Goal: Transaction & Acquisition: Purchase product/service

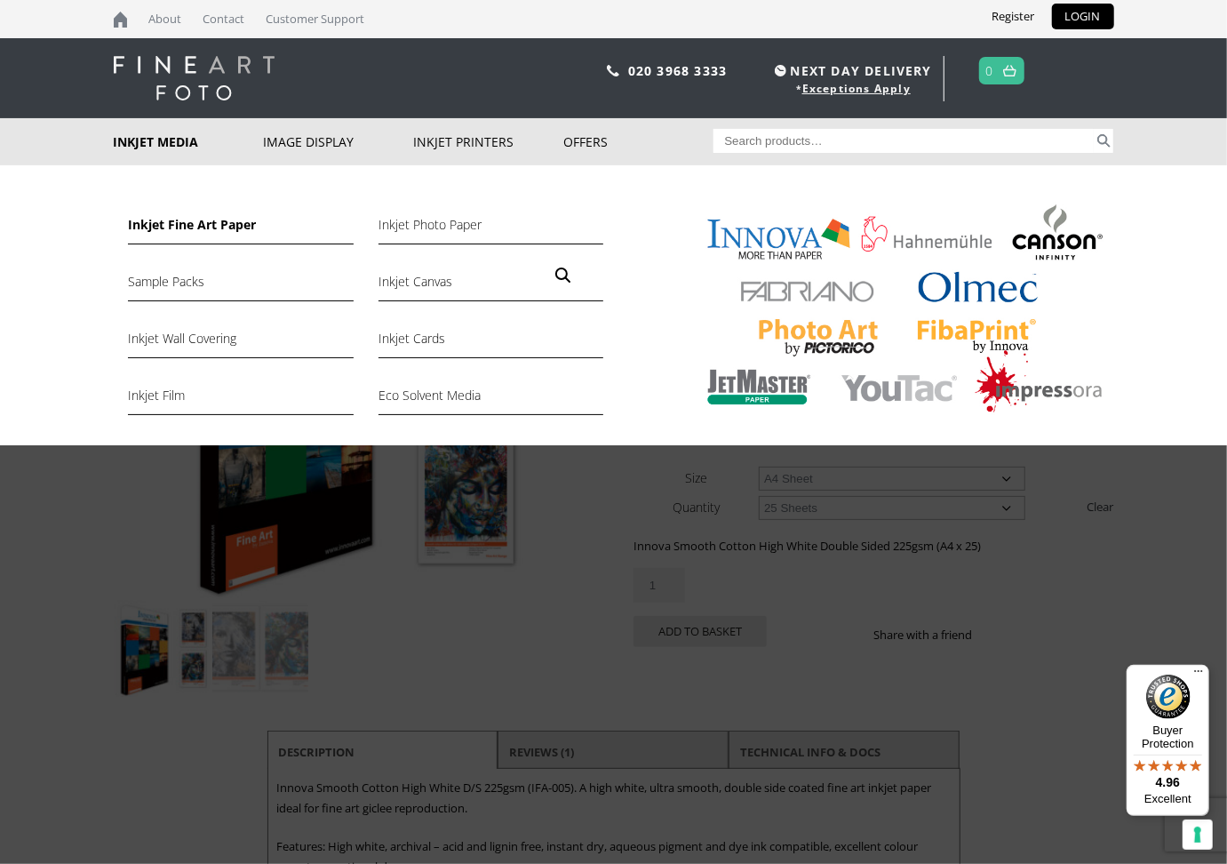
click at [170, 225] on link "Inkjet Fine Art Paper" at bounding box center [240, 229] width 225 height 30
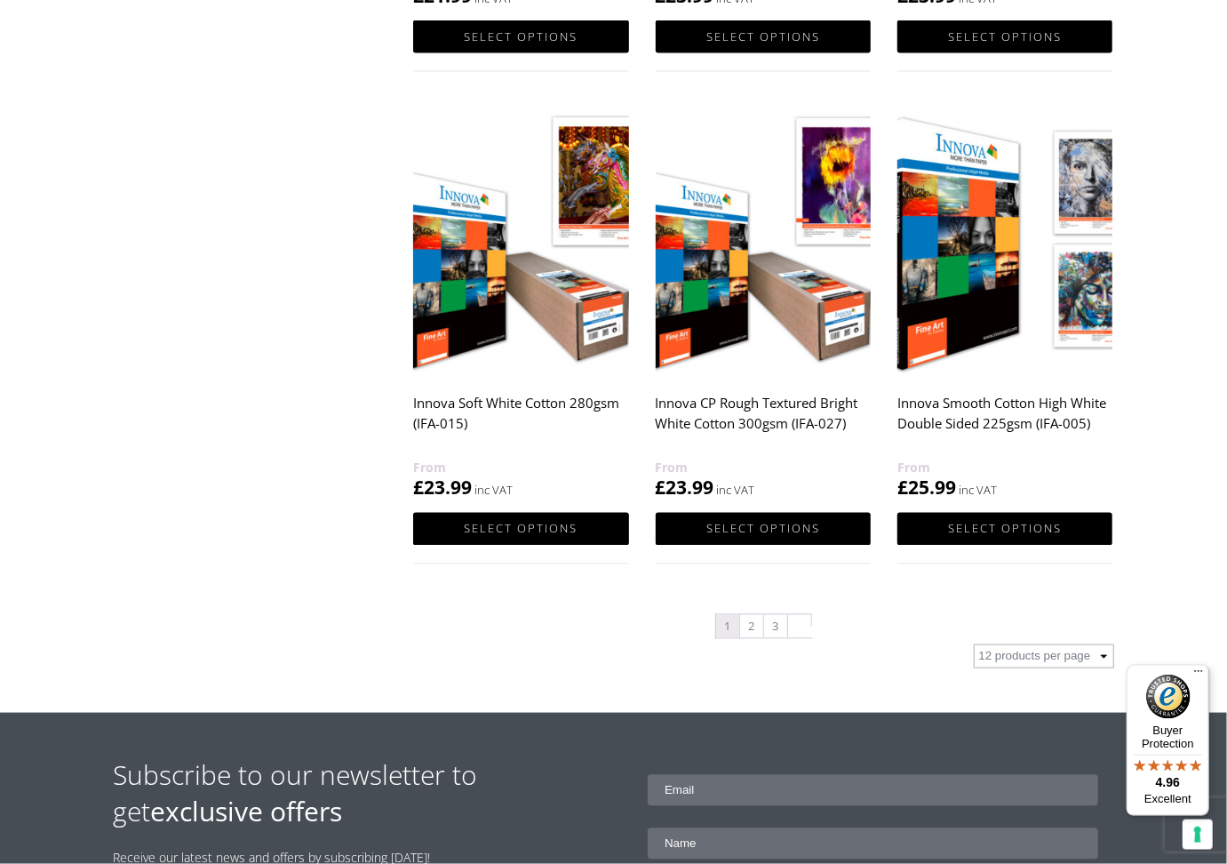
scroll to position [1749, 0]
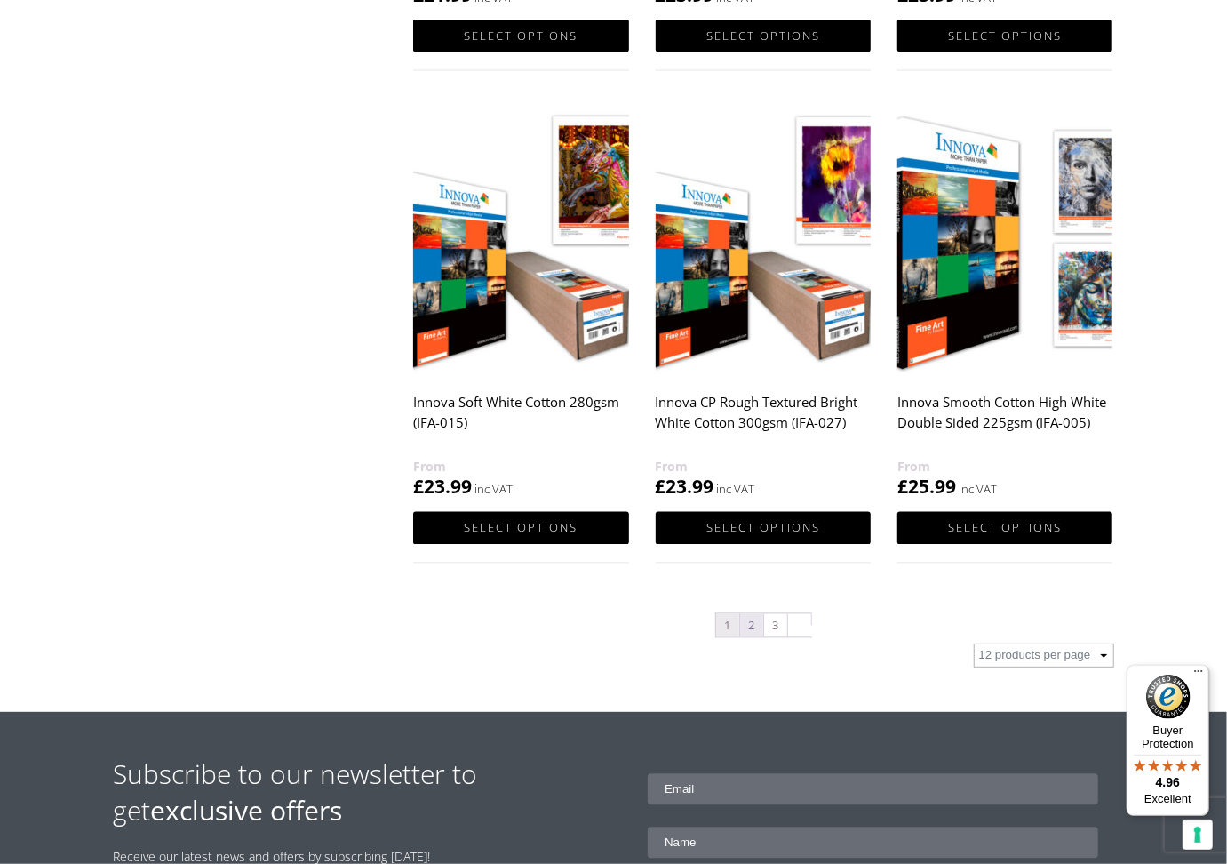
click at [751, 624] on link "2" at bounding box center [751, 625] width 23 height 23
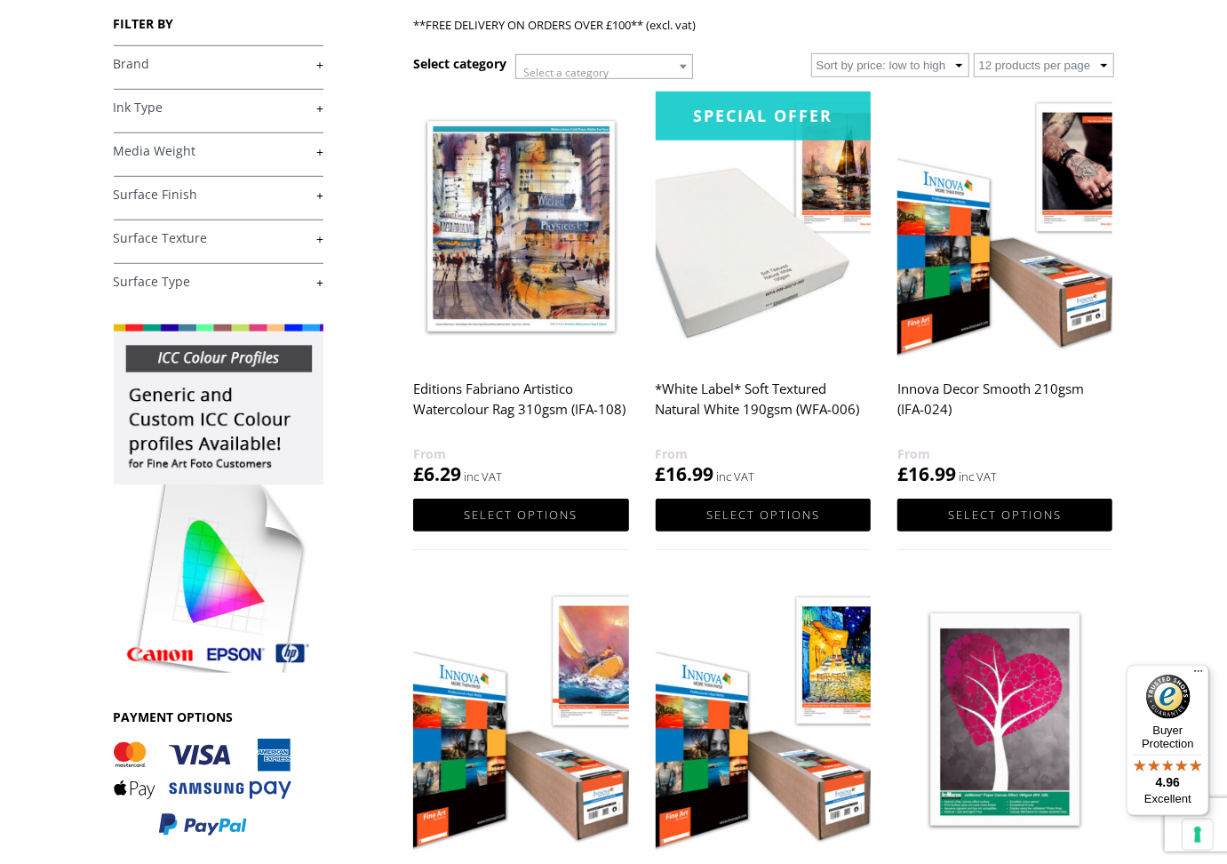
scroll to position [83, 0]
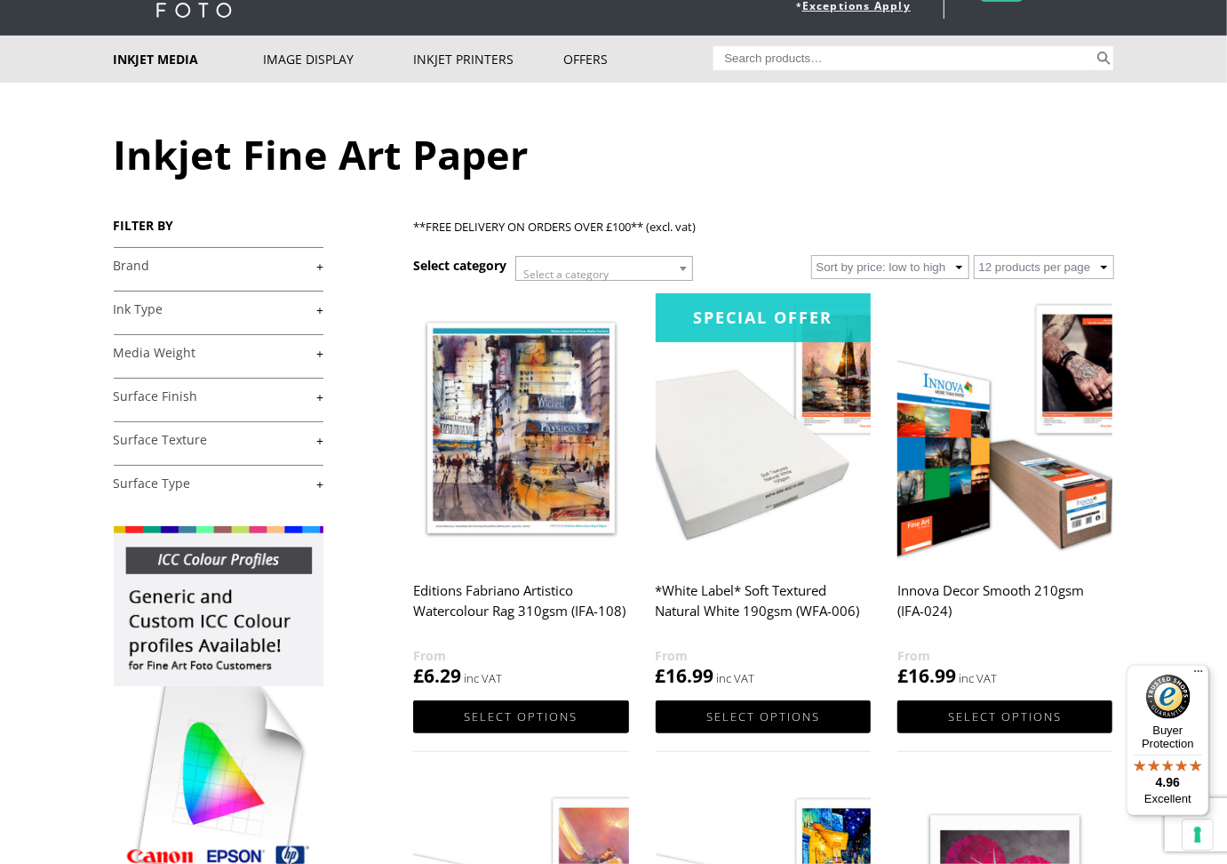
click at [320, 354] on link "+" at bounding box center [219, 353] width 210 height 17
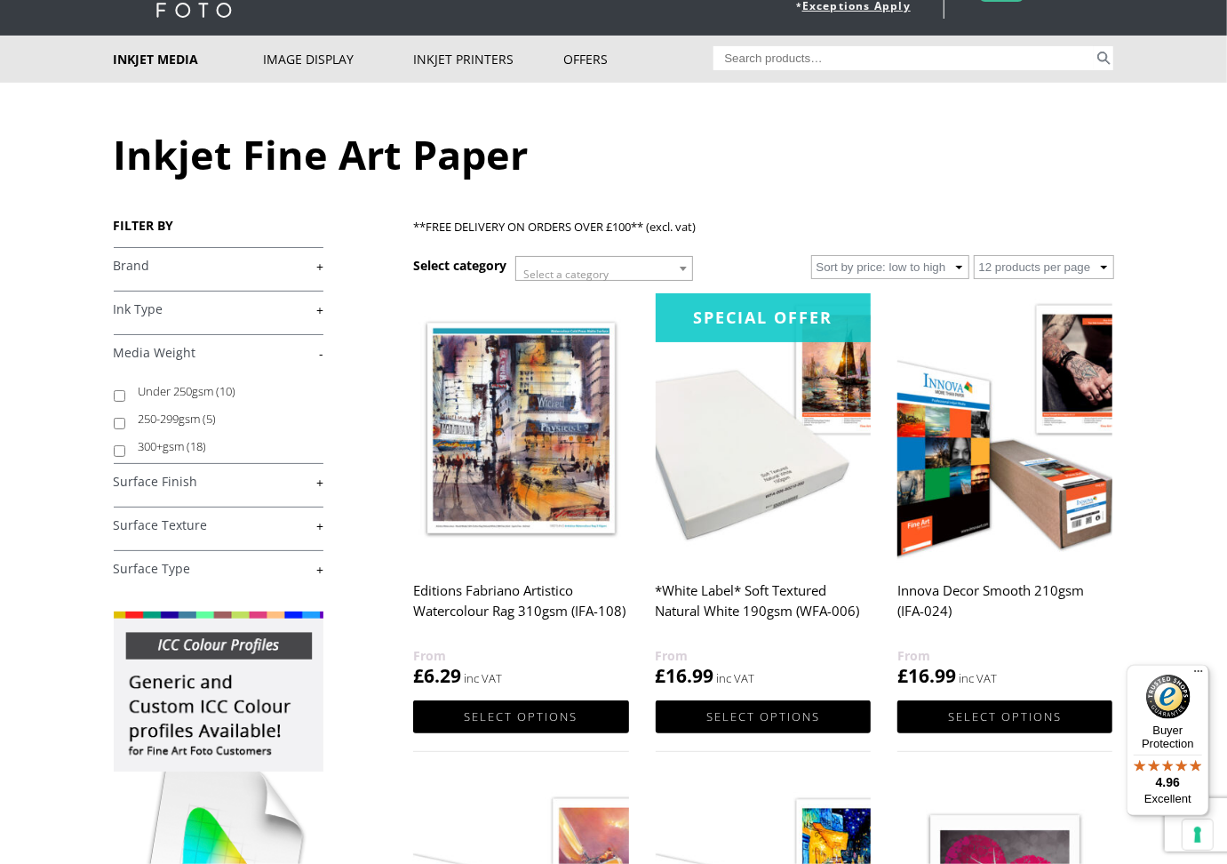
click at [119, 394] on input "Under 250gsm (10)" at bounding box center [120, 396] width 12 height 12
checkbox input "true"
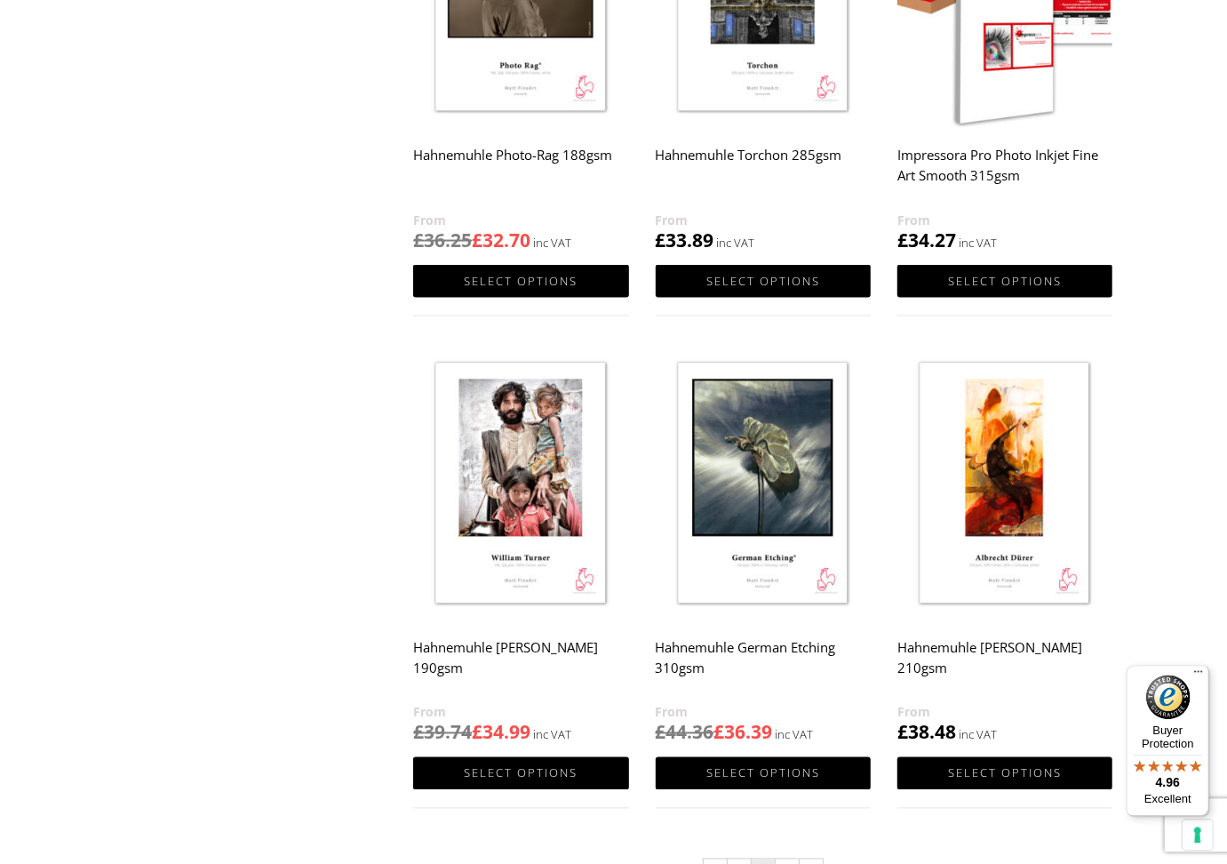
scroll to position [1500, 0]
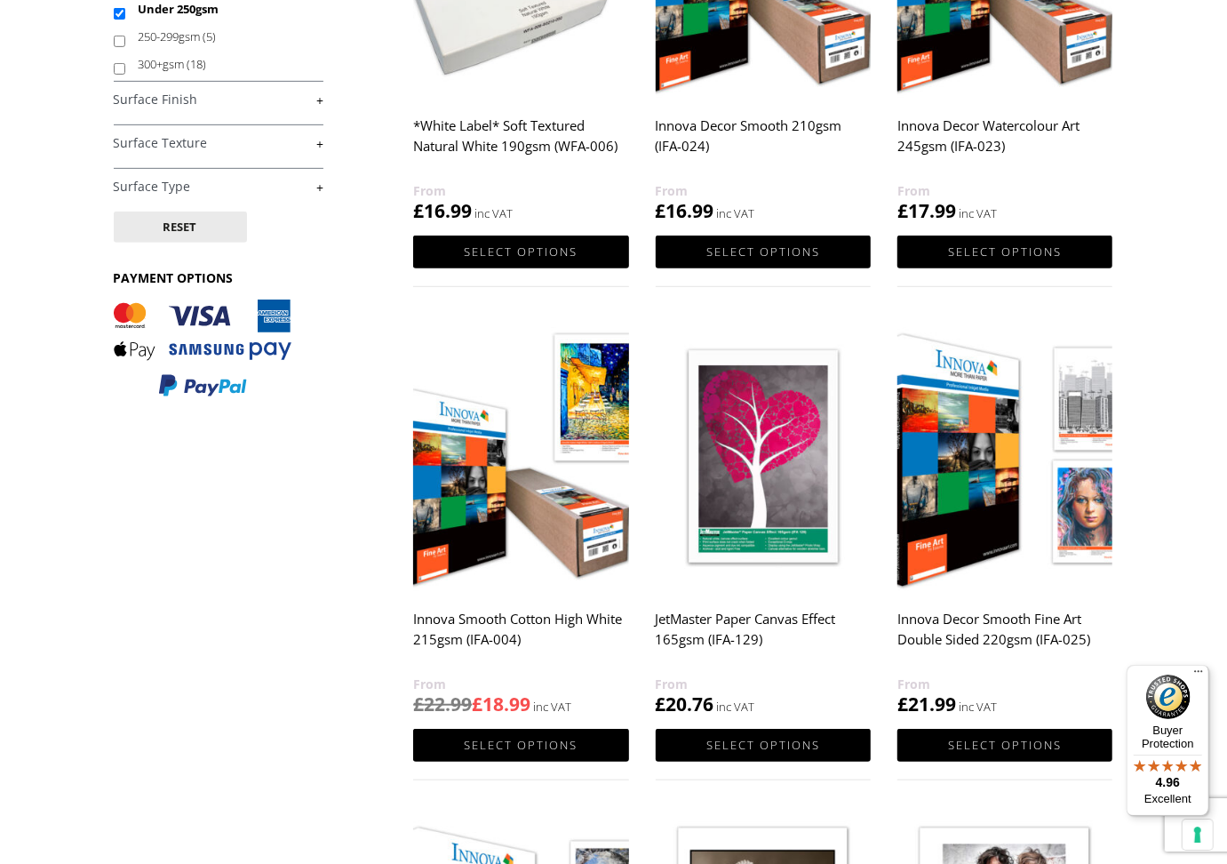
scroll to position [499, 0]
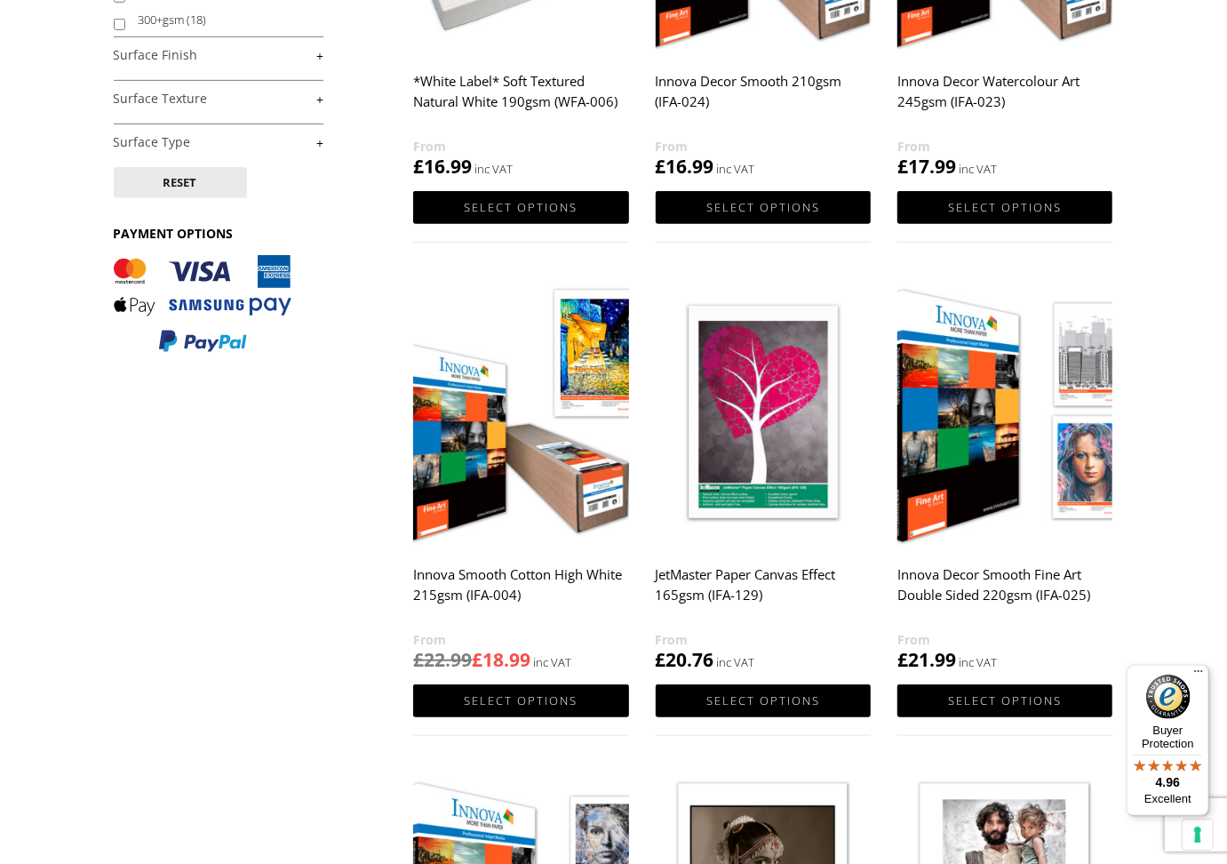
click at [538, 570] on h2 "Innova Smooth Cotton High White 215gsm (IFA-004)" at bounding box center [520, 593] width 215 height 71
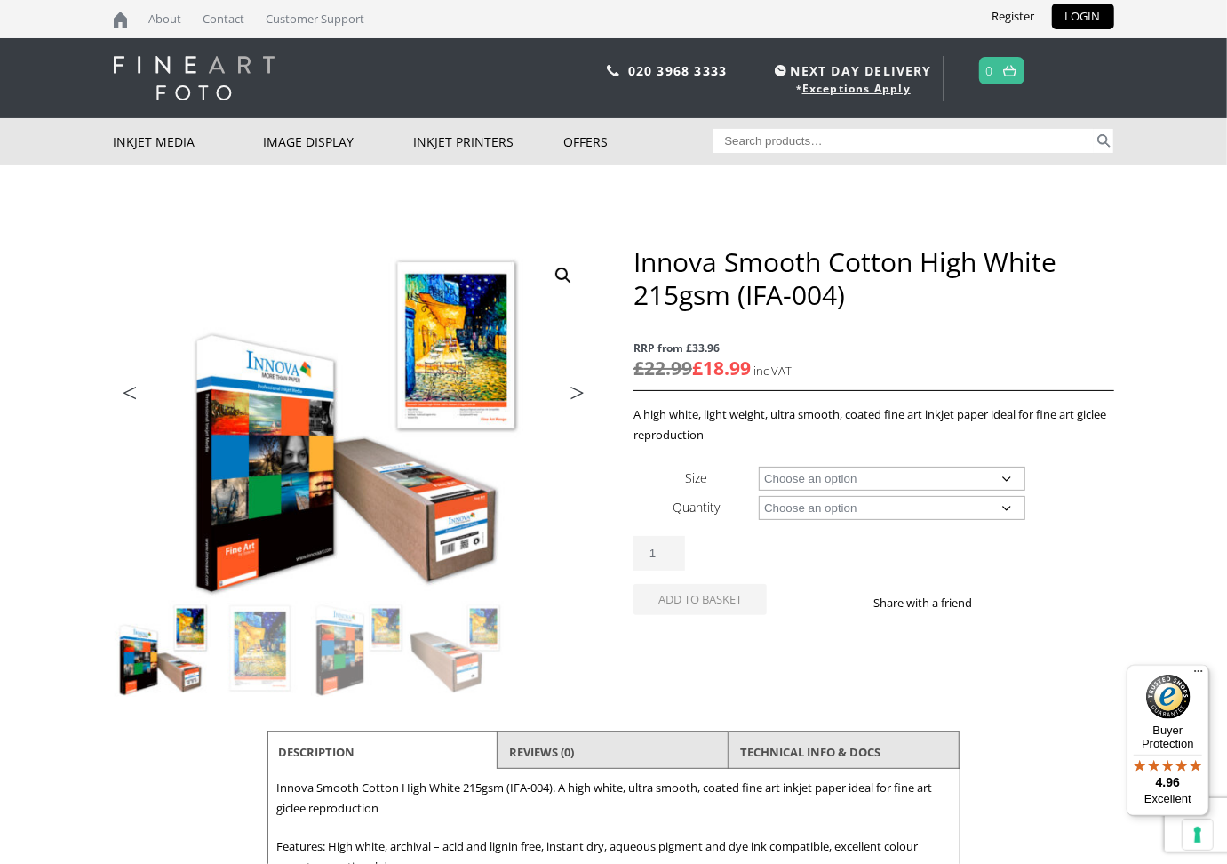
click at [759, 466] on select "Choose an option A4 Sheet A3 Sheet A3+ Sheet A2 Sheet 17" Wide Roll 24" Wide Ro…" at bounding box center [892, 478] width 267 height 24
select select "a4-sheet"
click at [759, 496] on select "Choose an option 25 Sheets" at bounding box center [892, 508] width 267 height 24
select select "25-sheets"
select select "a4-sheet"
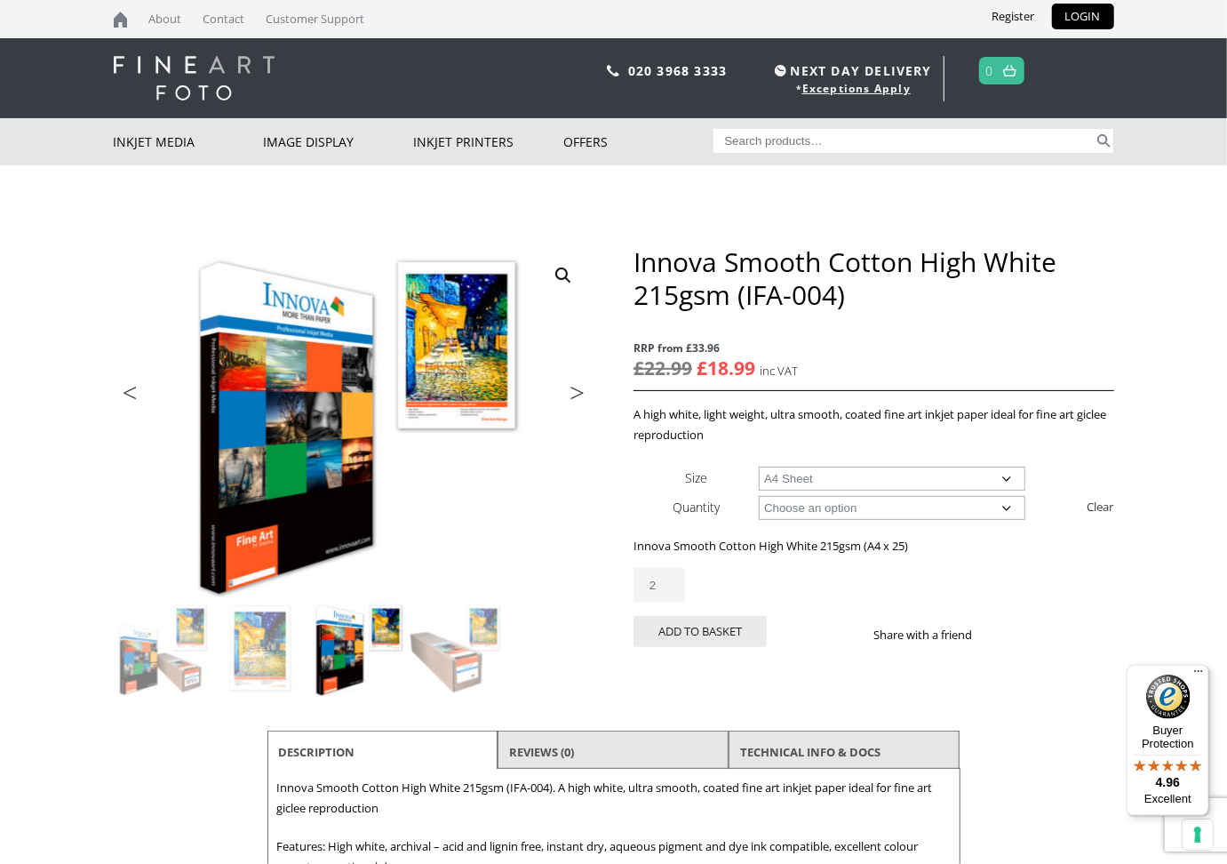
type input "2"
click at [665, 571] on input "2" at bounding box center [659, 585] width 52 height 35
click at [695, 619] on button "Add to basket" at bounding box center [699, 631] width 133 height 31
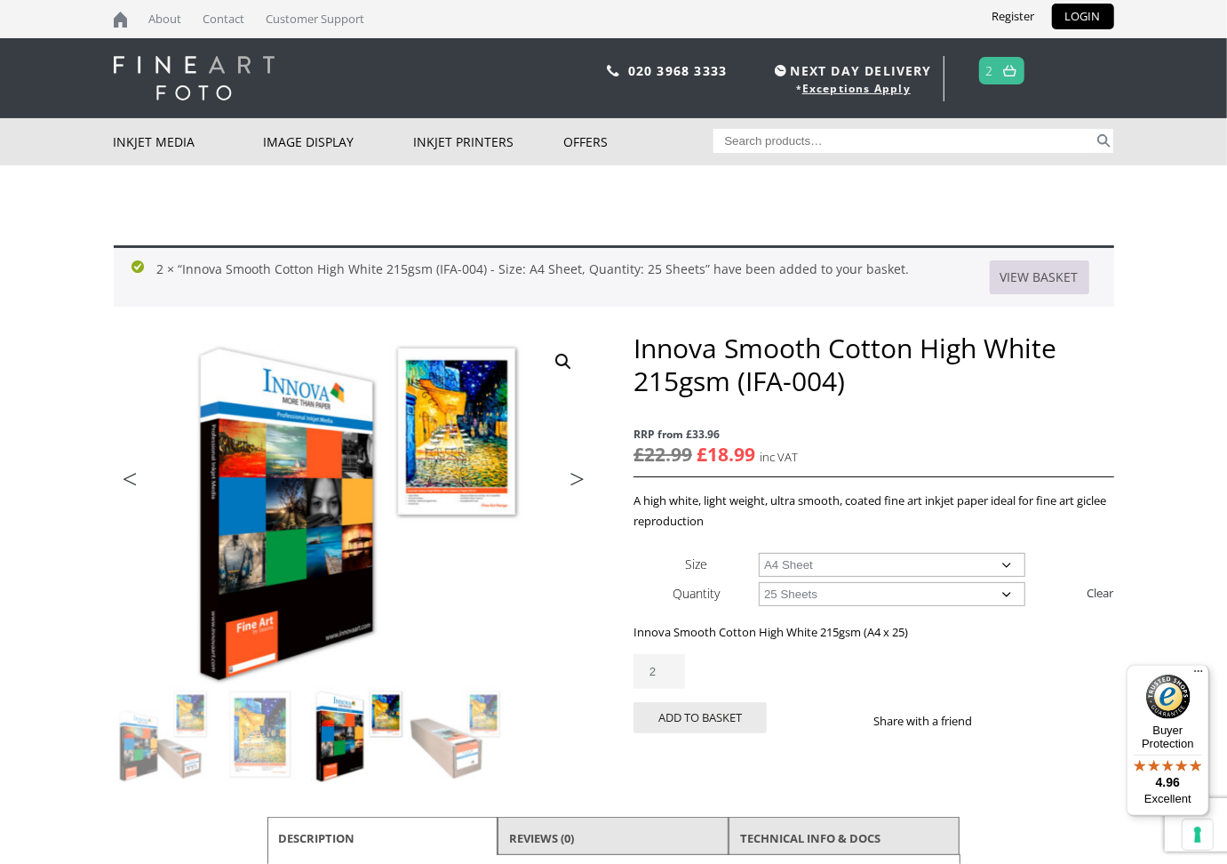
click at [1060, 275] on link "View basket" at bounding box center [1040, 277] width 100 height 34
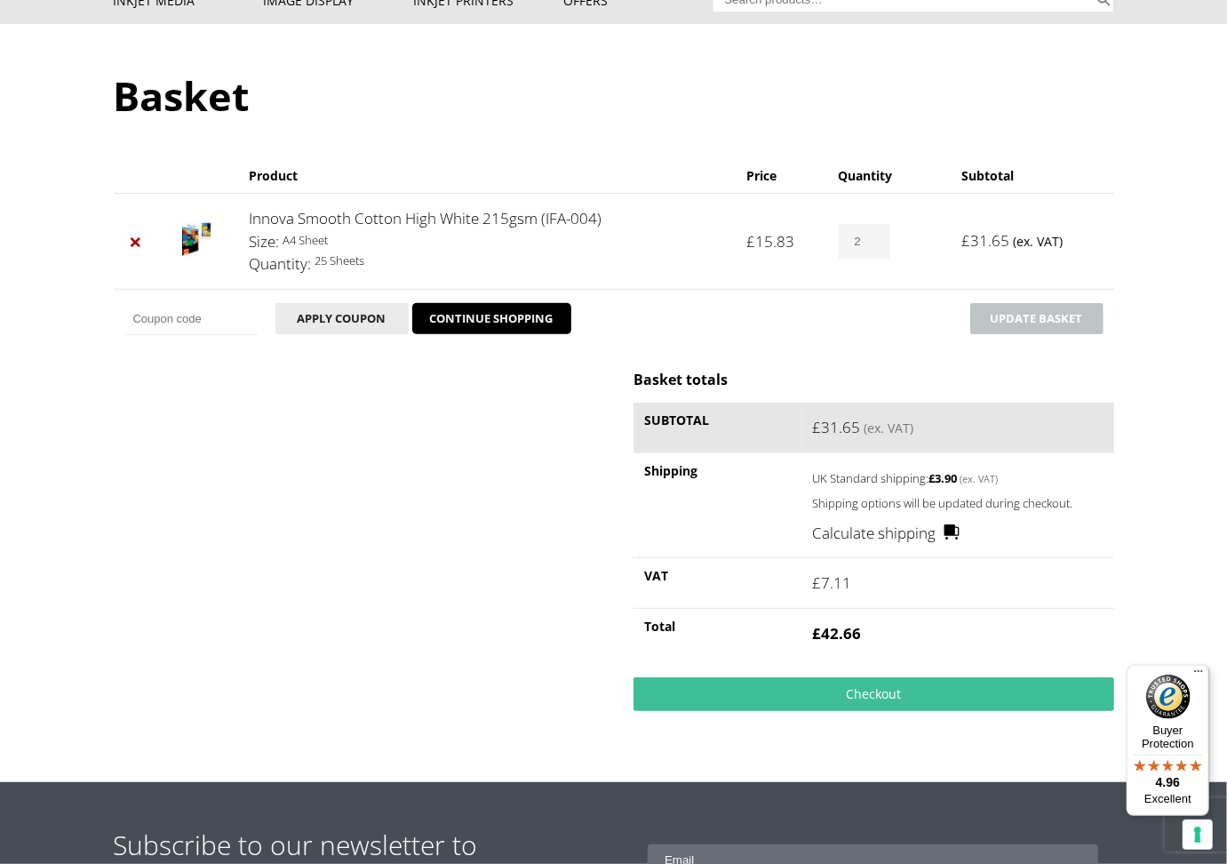
scroll to position [166, 0]
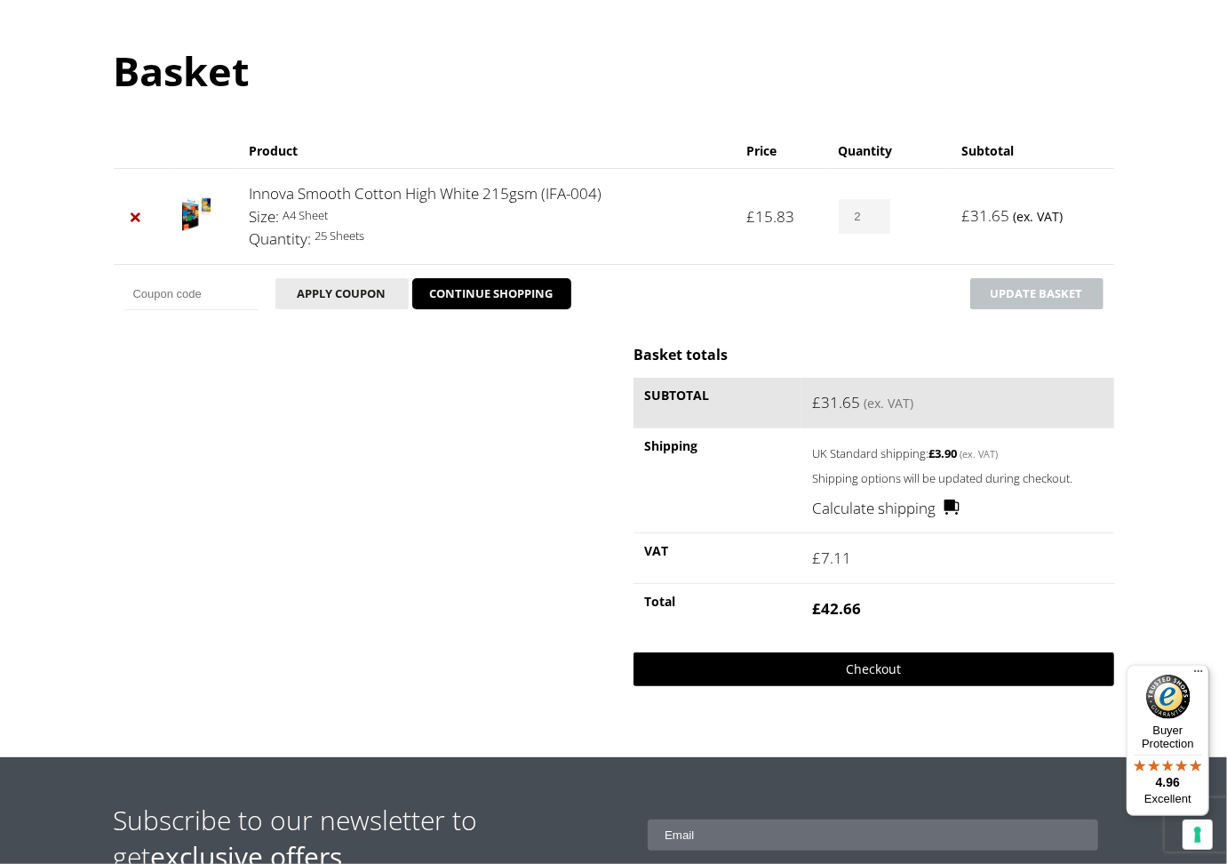
click at [895, 663] on link "Checkout" at bounding box center [873, 669] width 480 height 34
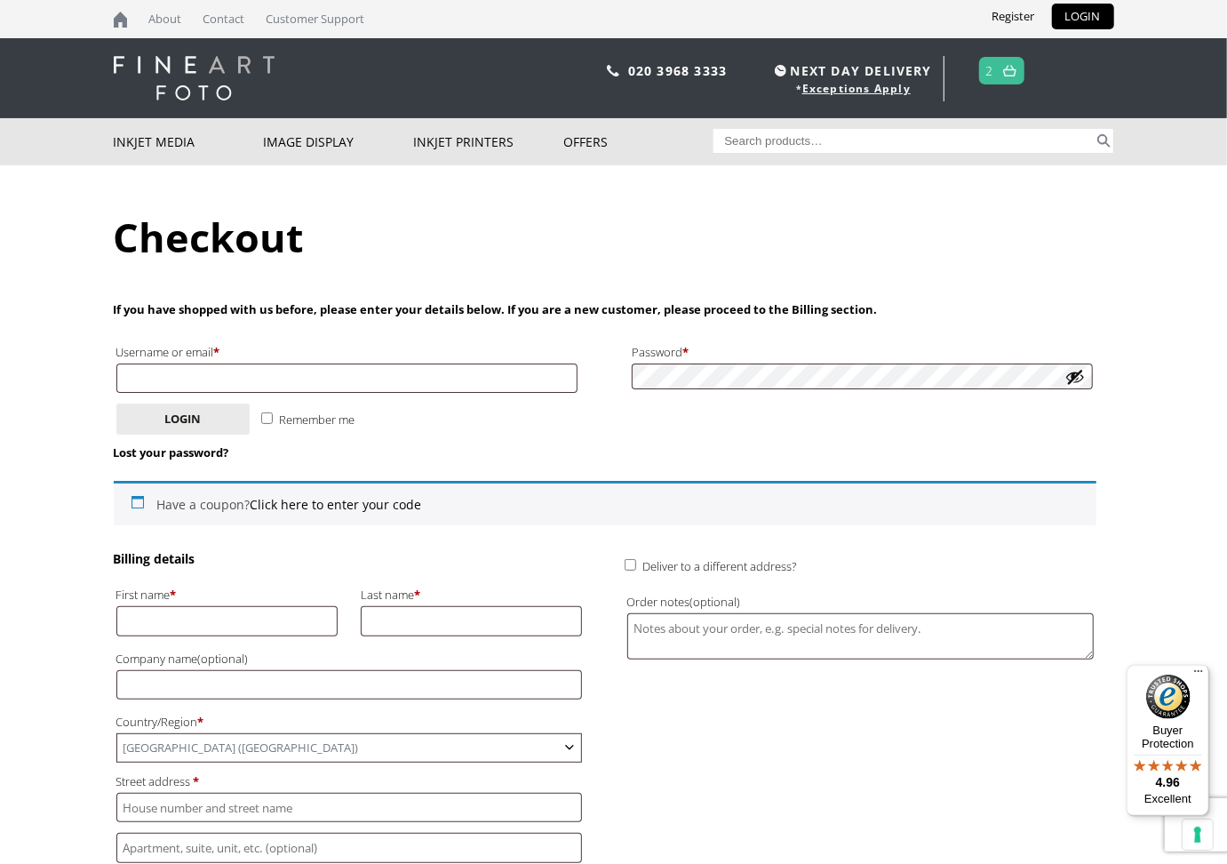
scroll to position [83, 0]
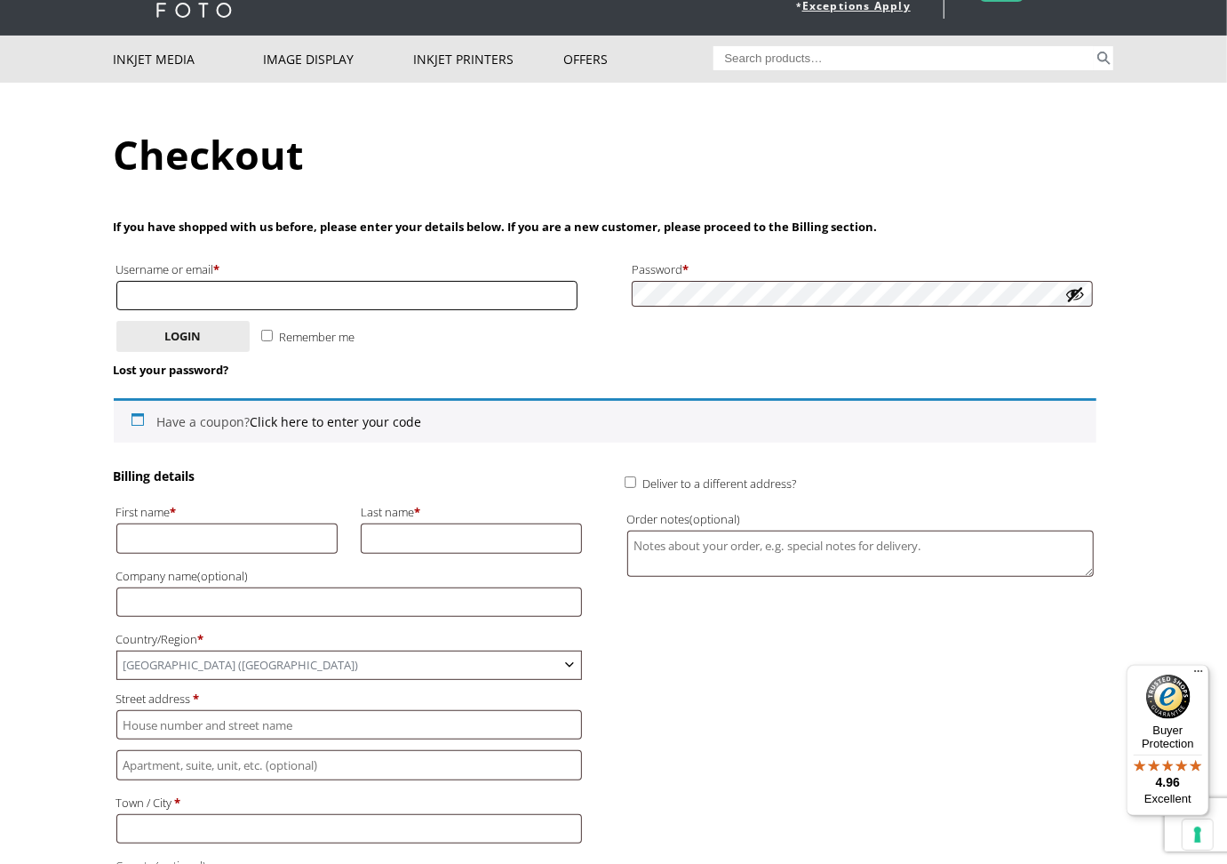
click at [144, 292] on input "Username or email * Required" at bounding box center [347, 295] width 462 height 29
type input "d"
click at [275, 528] on input "First name *" at bounding box center [227, 537] width 222 height 29
type input "Joan"
click at [448, 530] on input "Last name *" at bounding box center [472, 537] width 222 height 29
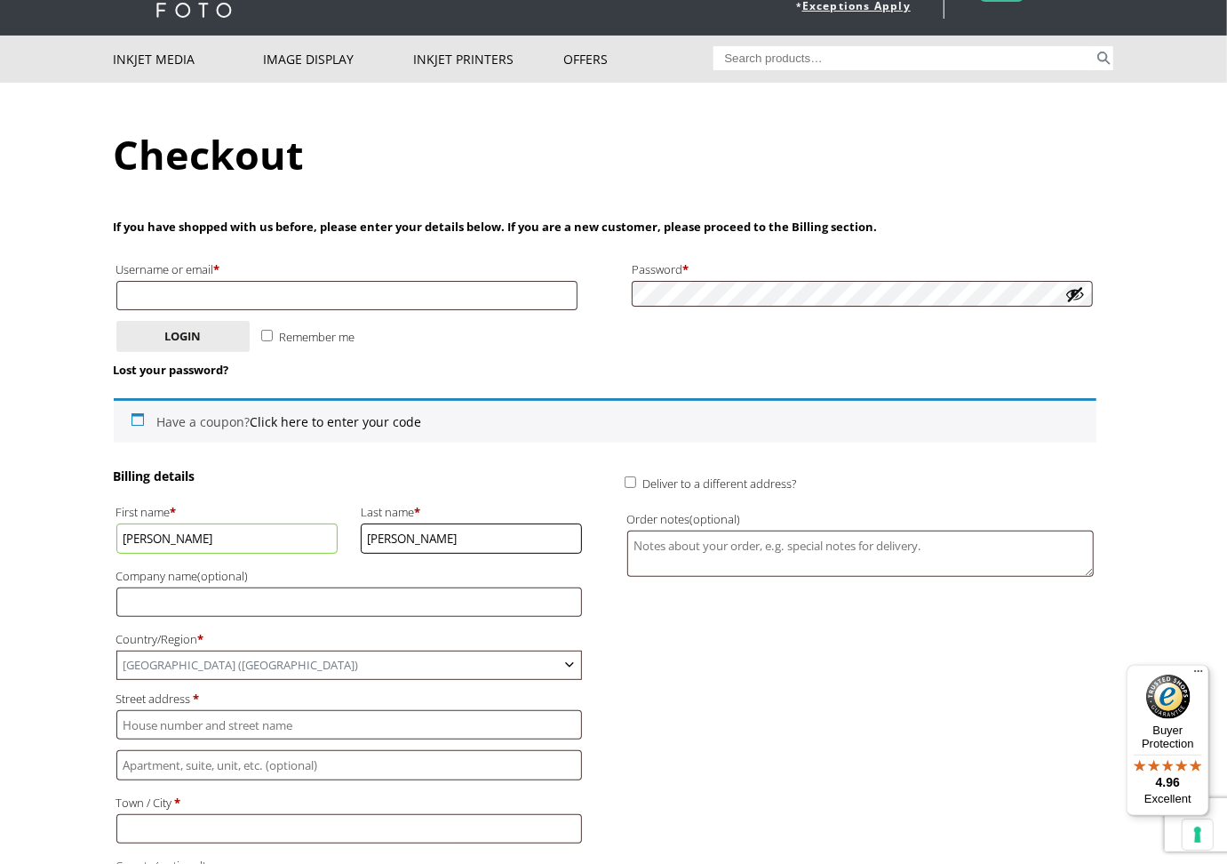
type input "Smith"
type input "[STREET_ADDRESS]"
type input "Desford"
type input "[GEOGRAPHIC_DATA]"
type input "LE9 9FN"
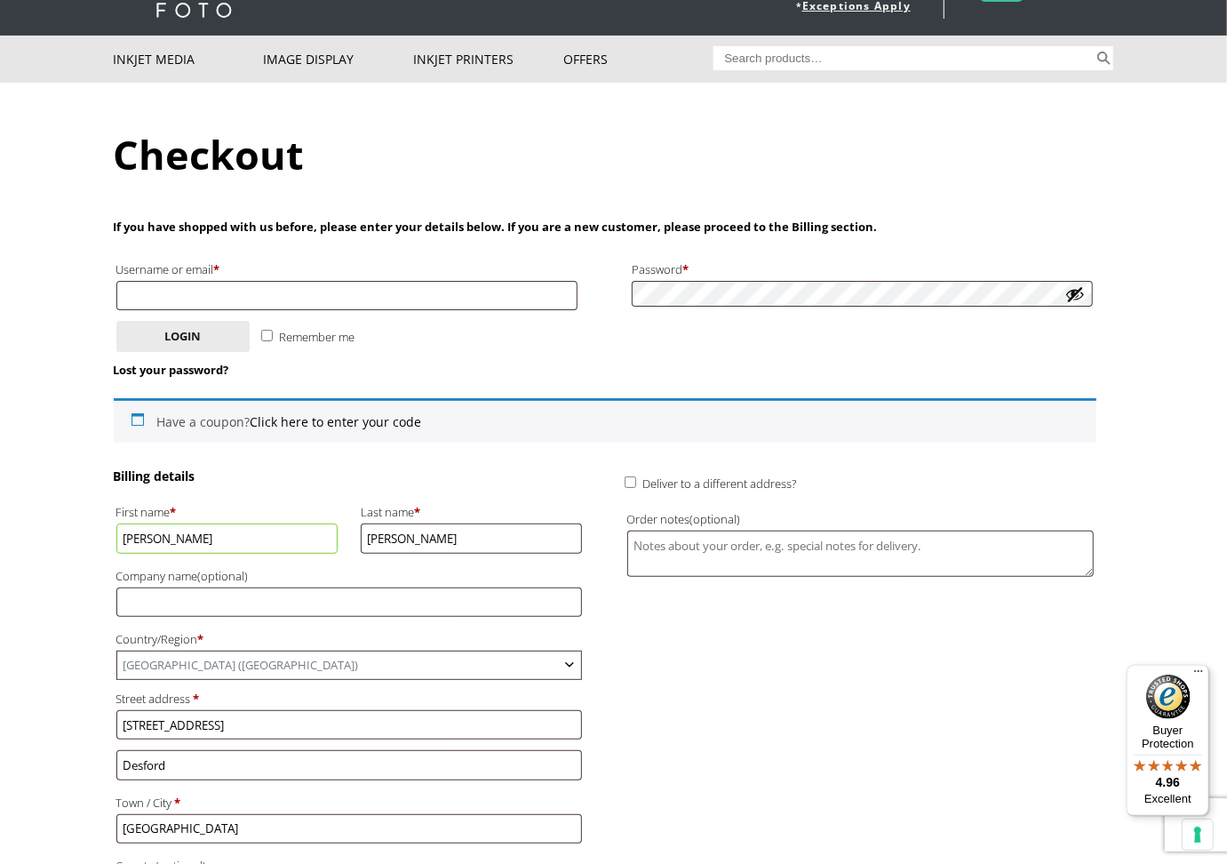
type input "[PHONE_NUMBER]"
type input "[EMAIL_ADDRESS][DOMAIN_NAME]"
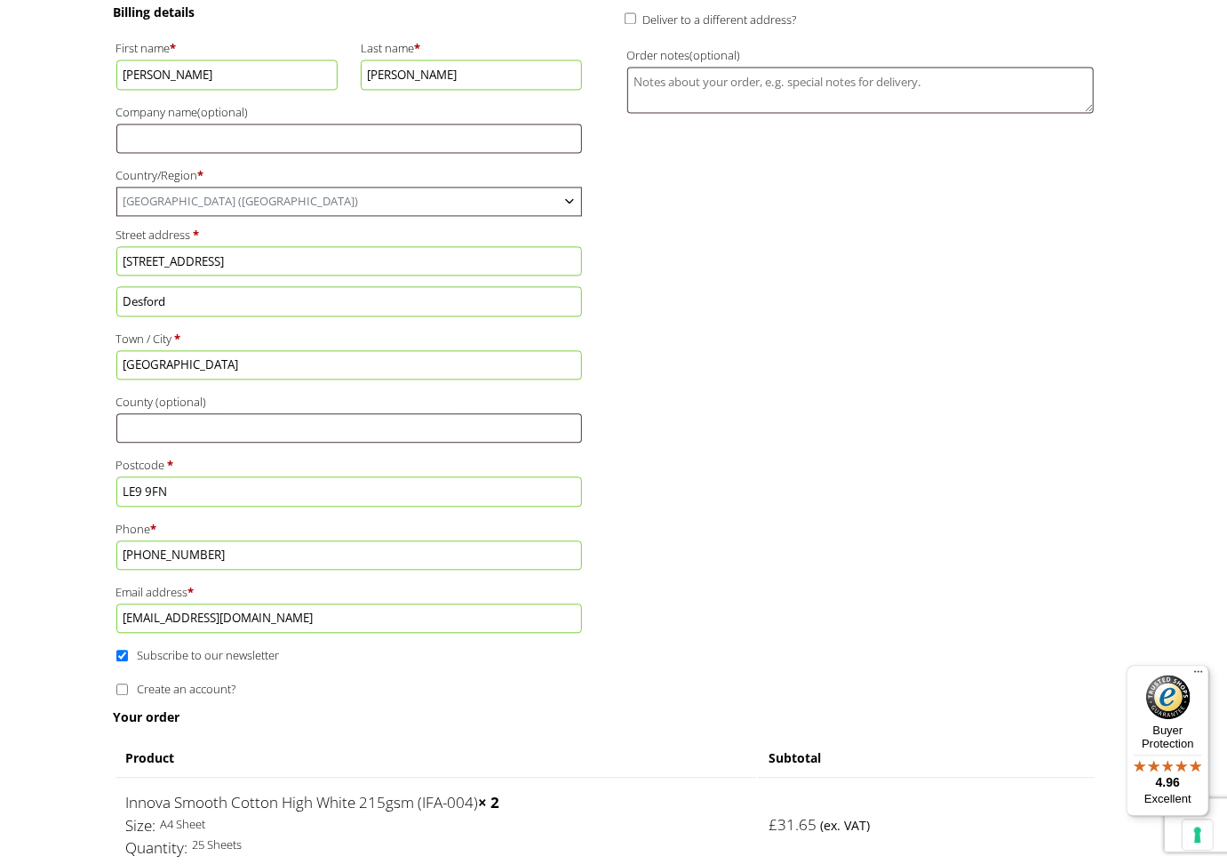
scroll to position [583, 0]
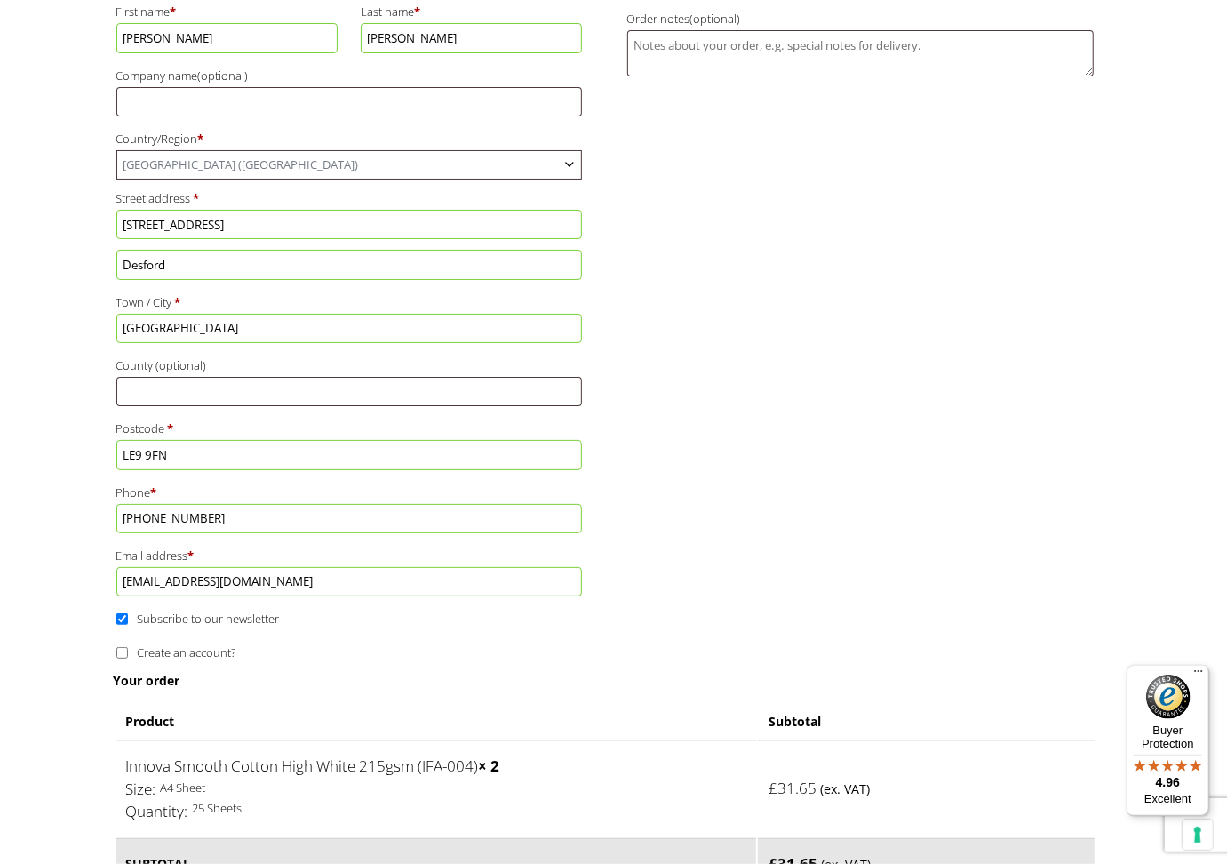
click at [118, 613] on input "Subscribe to our newsletter" at bounding box center [122, 619] width 12 height 12
checkbox input "false"
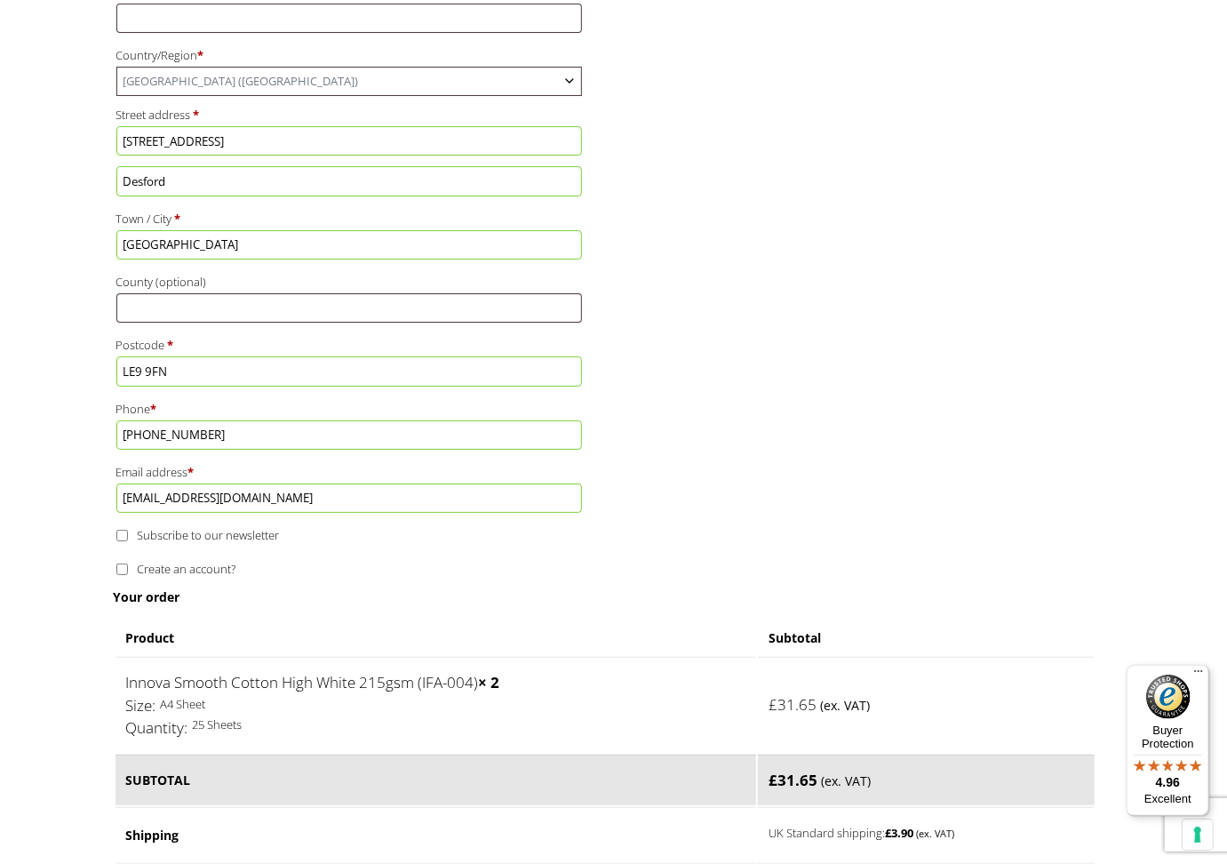
scroll to position [750, 0]
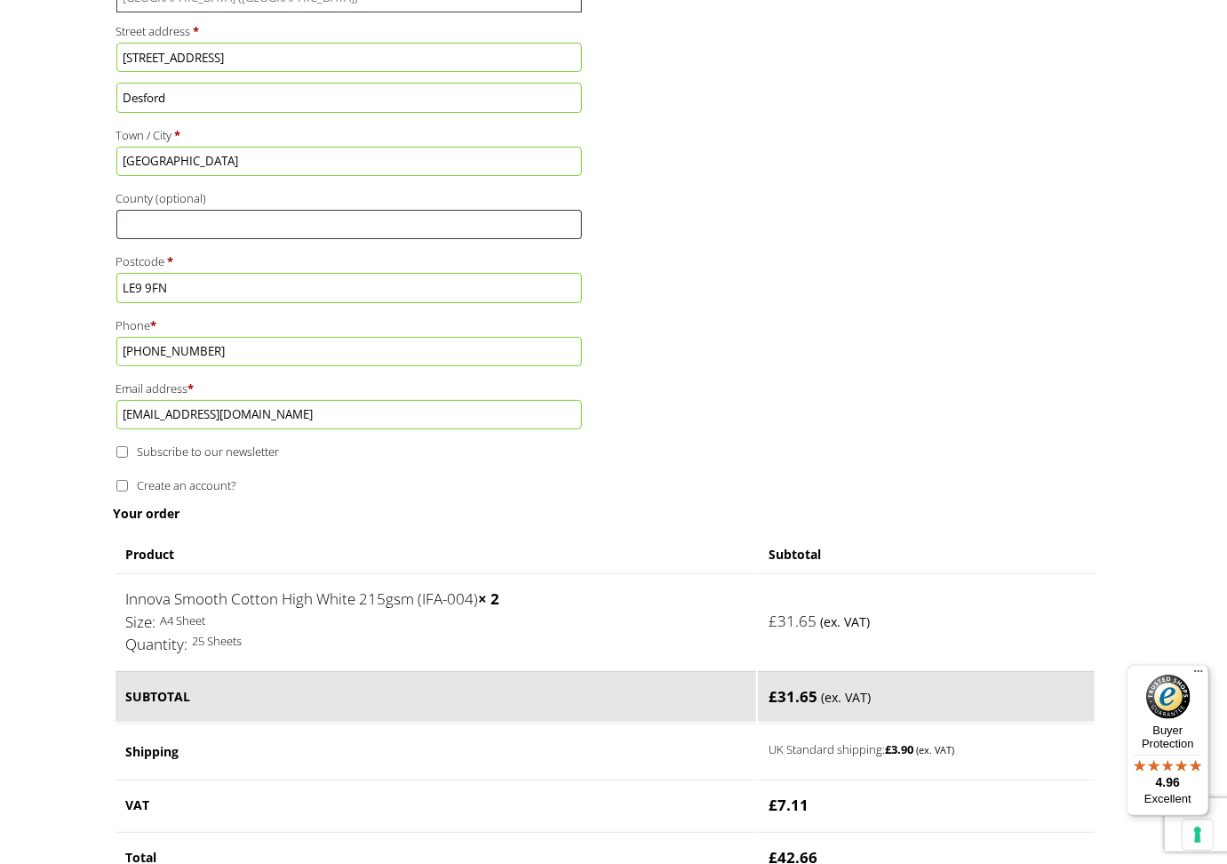
click at [170, 253] on span "*" at bounding box center [171, 261] width 6 height 16
click at [170, 273] on input "LE9 9FN" at bounding box center [349, 287] width 466 height 29
click at [170, 253] on span "*" at bounding box center [171, 261] width 6 height 16
click at [170, 273] on input "LE9 9FN" at bounding box center [349, 287] width 466 height 29
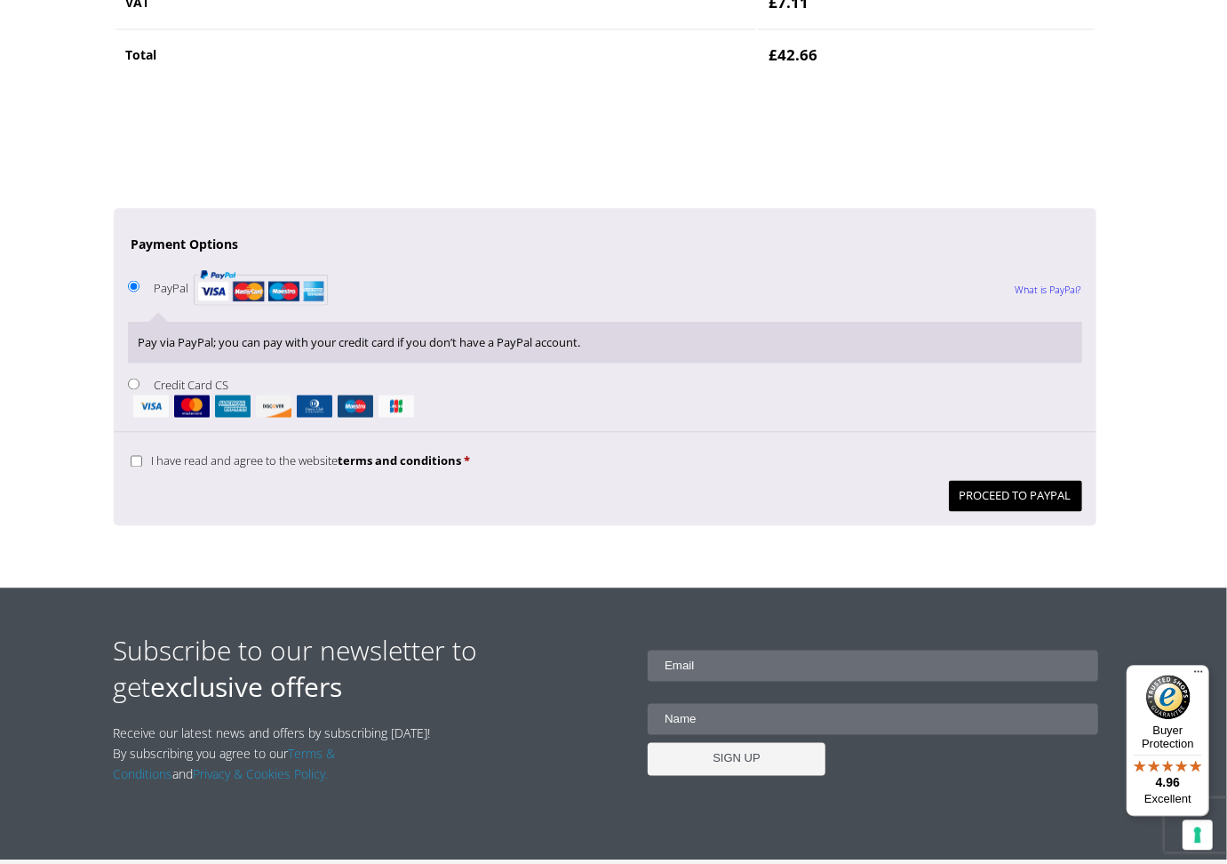
scroll to position [1583, 0]
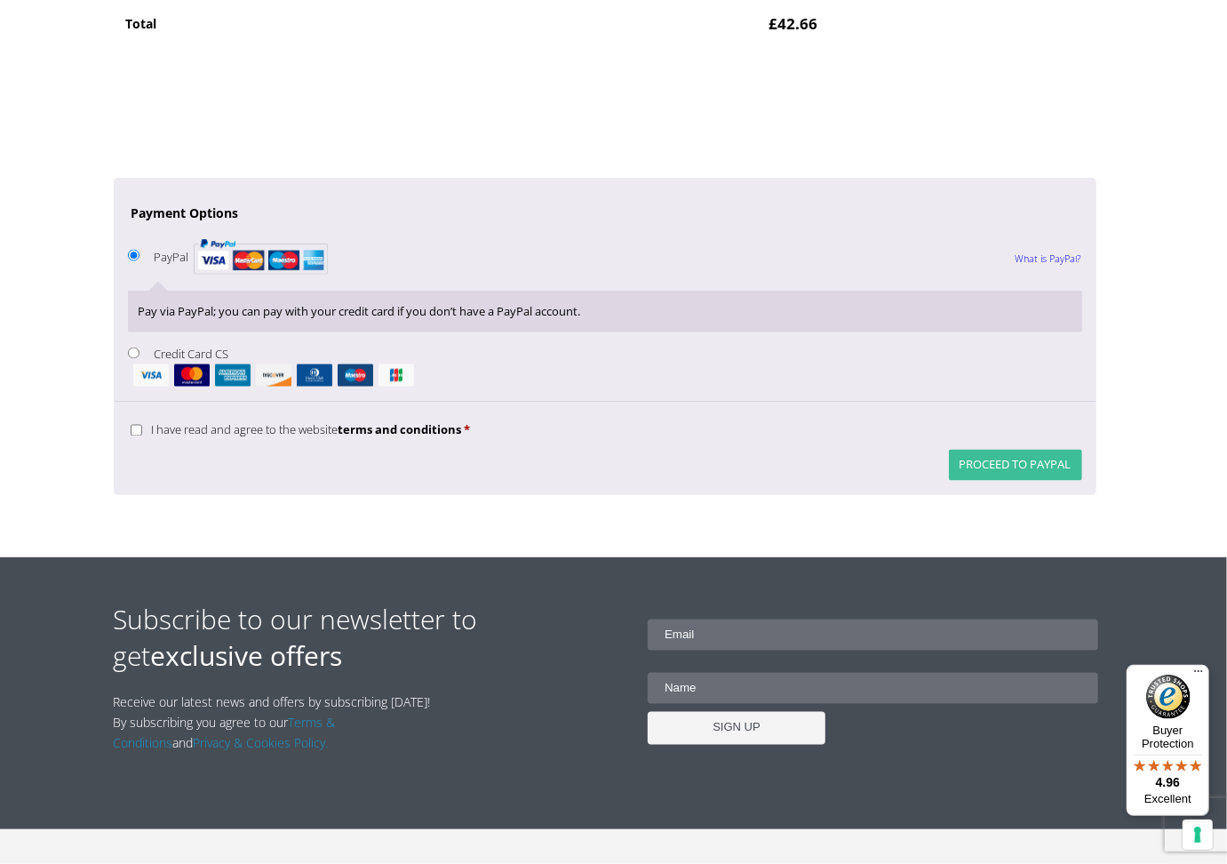
click at [1031, 450] on button "Proceed to PayPal" at bounding box center [1015, 465] width 133 height 31
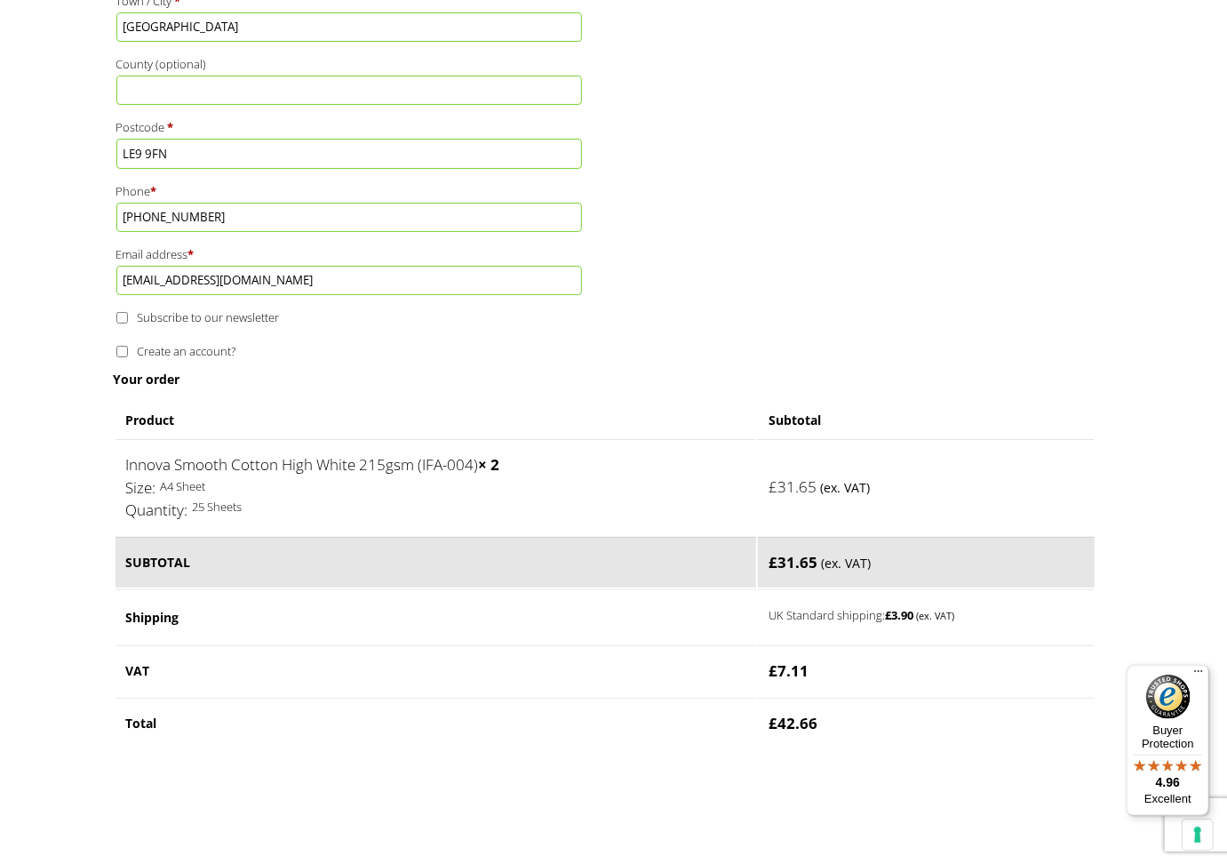
scroll to position [1457, 0]
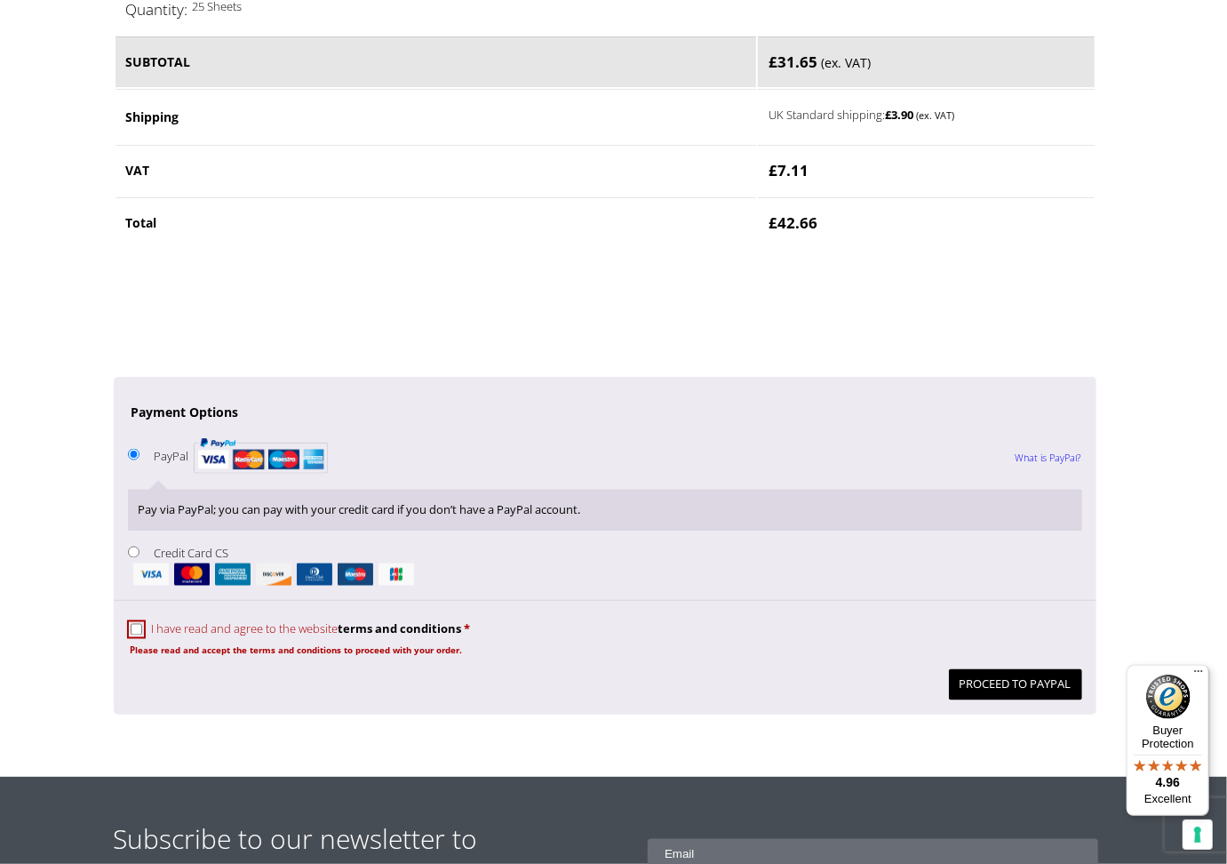
click at [131, 624] on input "I have read and agree to the website terms and conditions *" at bounding box center [137, 630] width 12 height 12
checkbox input "true"
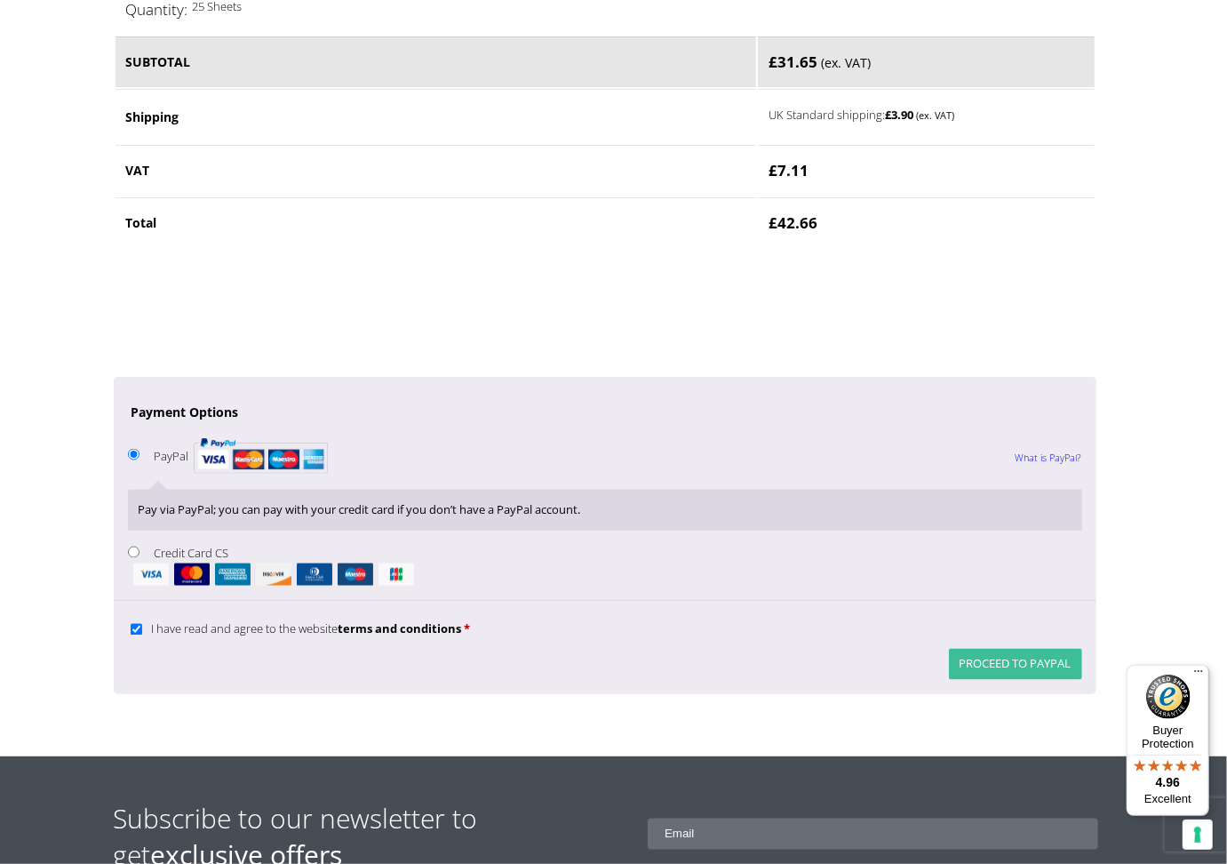
click at [1010, 649] on button "Proceed to PayPal" at bounding box center [1015, 664] width 133 height 31
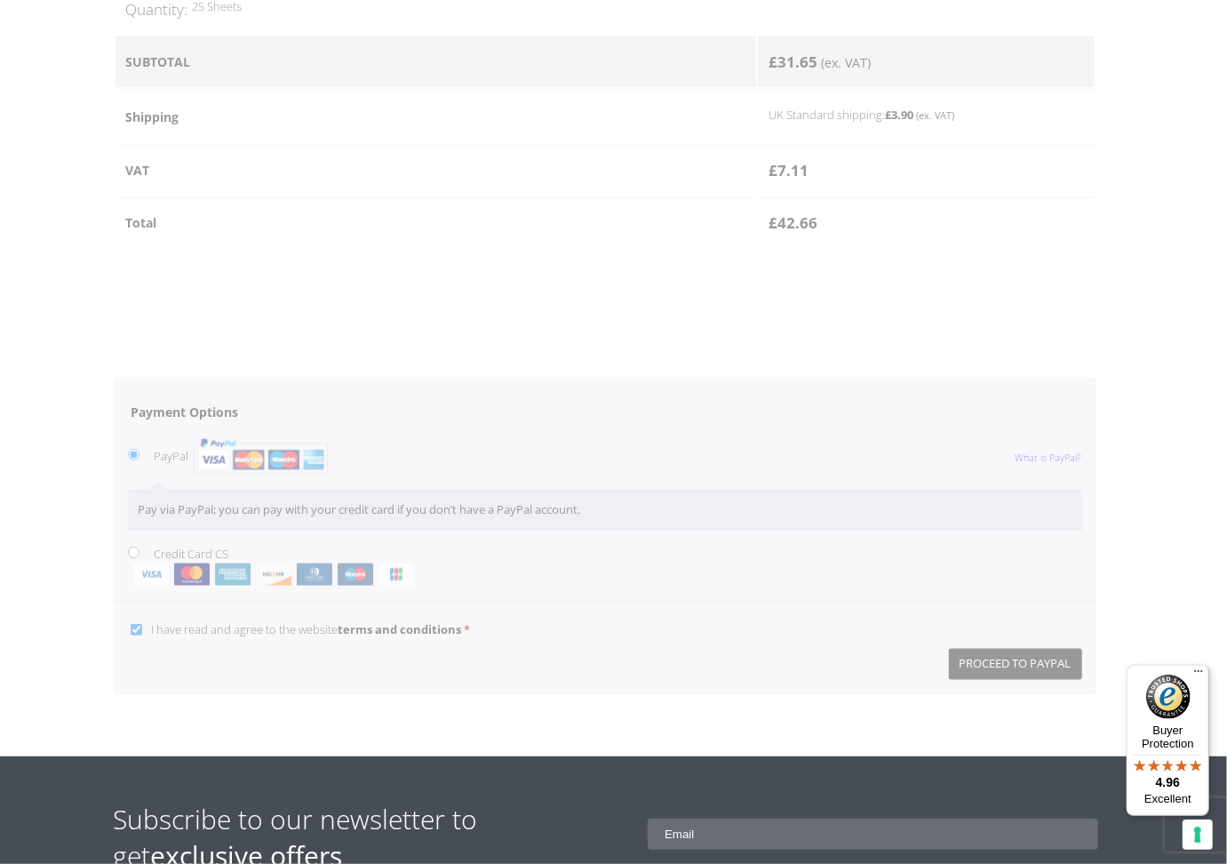
drag, startPoint x: 1010, startPoint y: 613, endPoint x: 969, endPoint y: 612, distance: 40.9
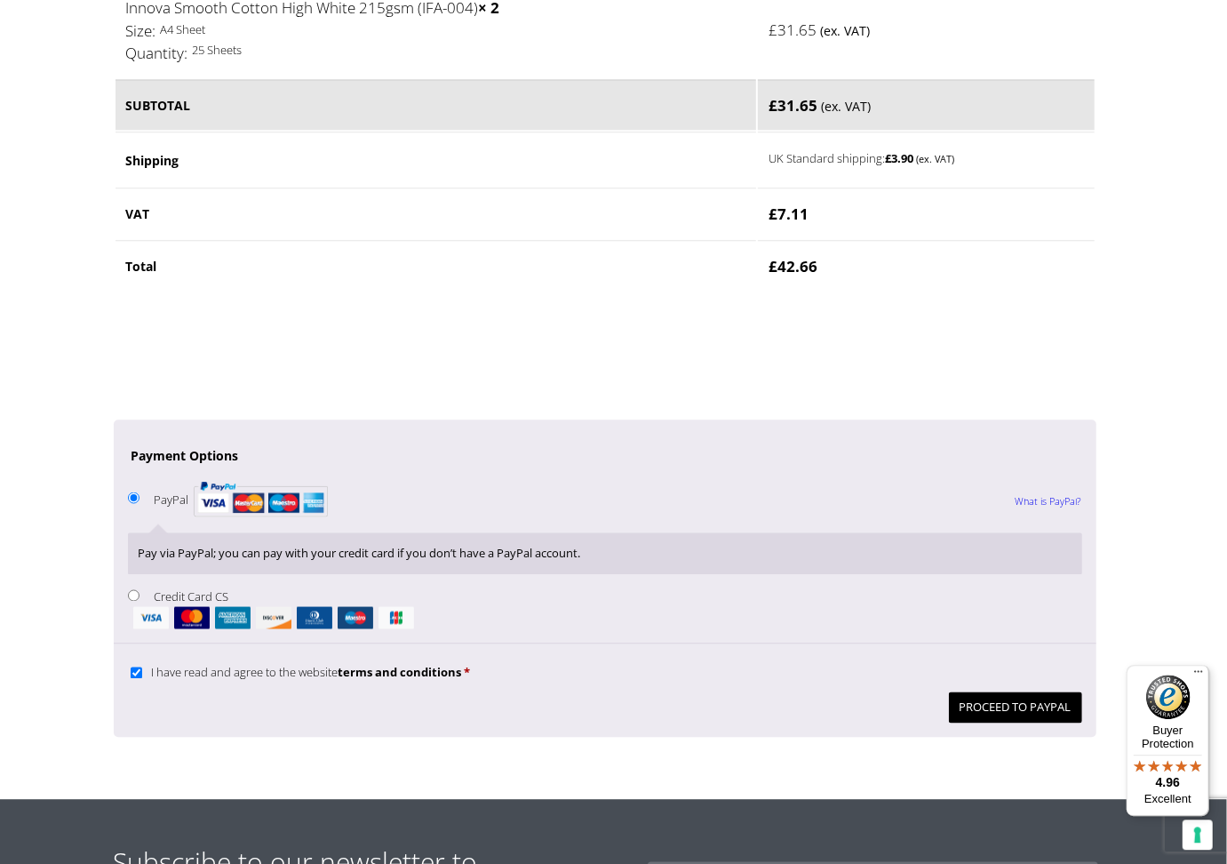
scroll to position [1540, 0]
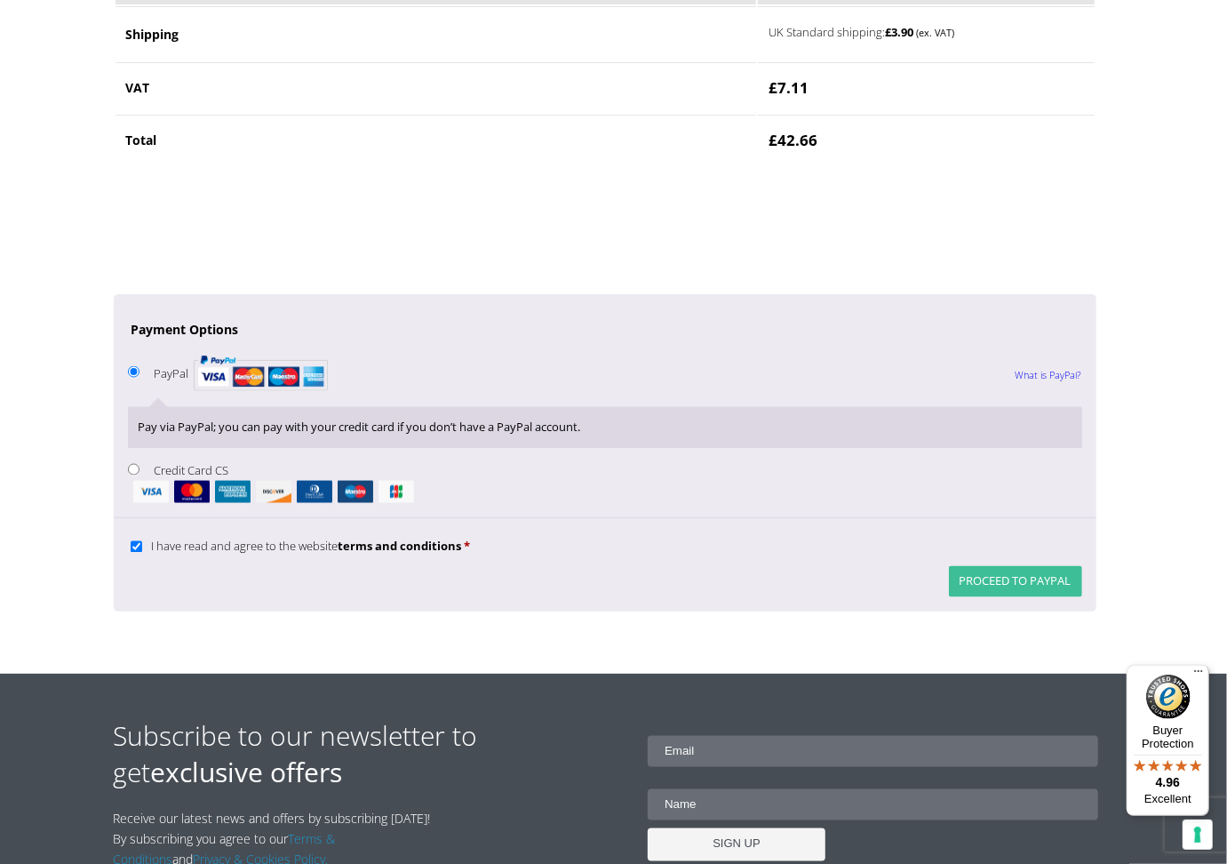
click at [1020, 566] on button "Proceed to PayPal" at bounding box center [1015, 581] width 133 height 31
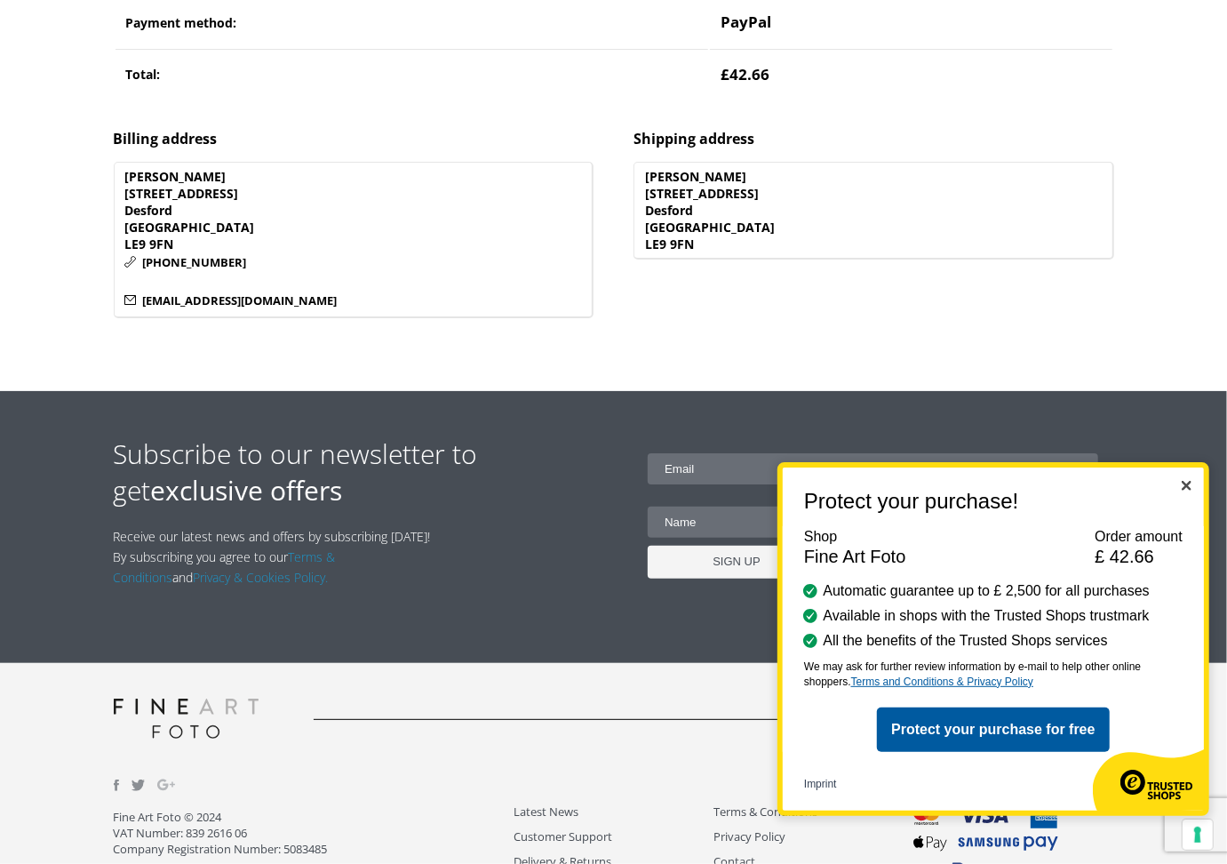
scroll to position [874, 0]
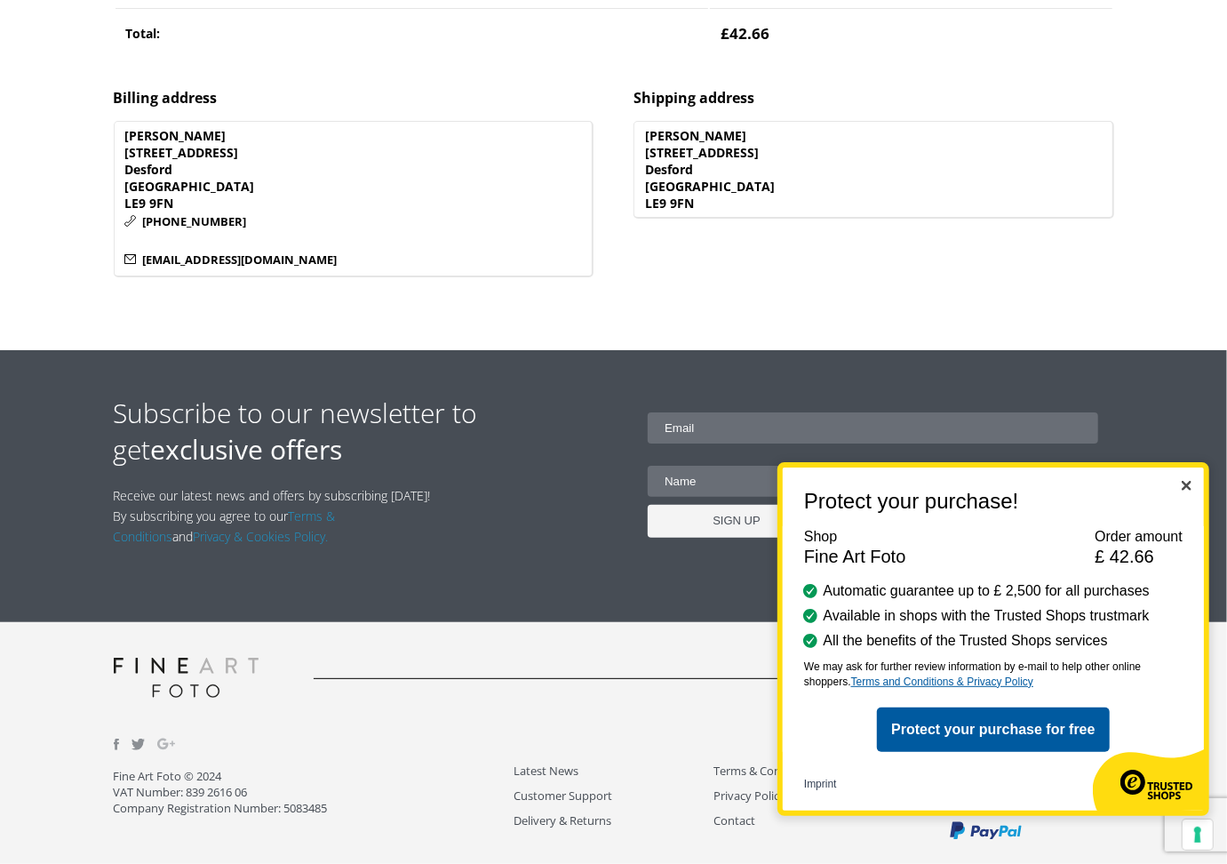
click at [1188, 484] on img "Close" at bounding box center [1187, 486] width 10 height 10
